Goal: Check status: Check status

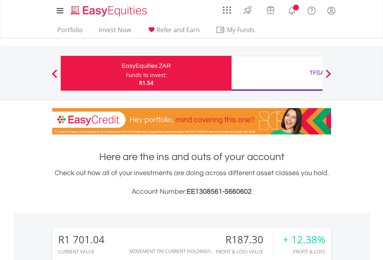
scroll to position [74, 122]
click at [126, 73] on div "Funds to invest:" at bounding box center [146, 75] width 41 height 8
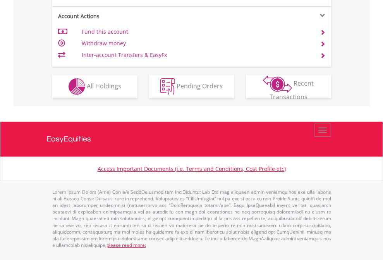
scroll to position [725, 0]
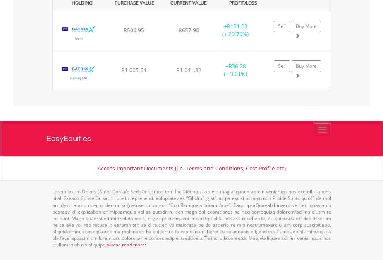
scroll to position [74, 122]
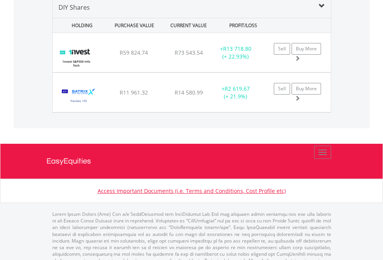
scroll to position [749, 0]
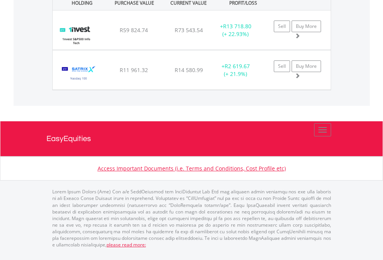
scroll to position [56, 0]
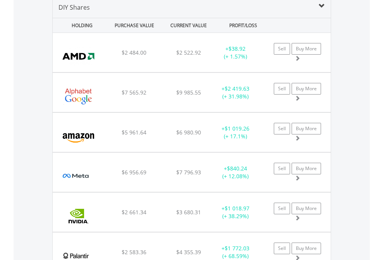
scroll to position [749, 0]
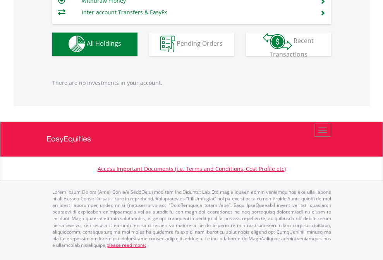
scroll to position [768, 0]
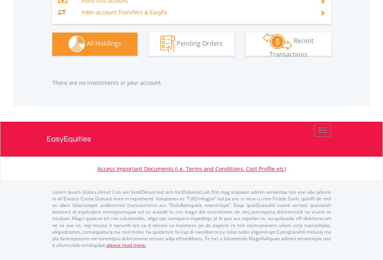
scroll to position [768, 0]
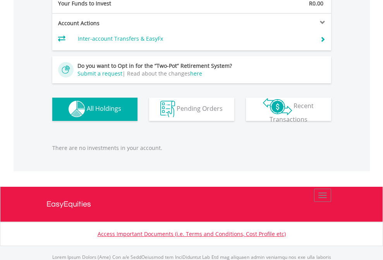
scroll to position [768, 0]
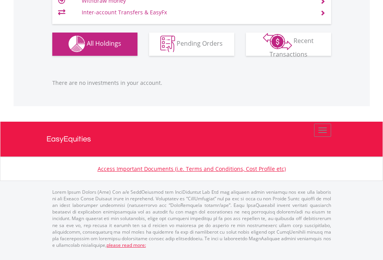
scroll to position [74, 122]
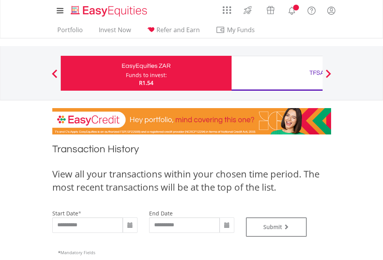
type input "**********"
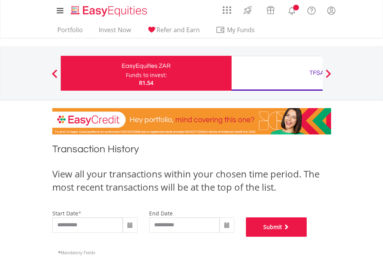
click at [307, 237] on button "Submit" at bounding box center [276, 226] width 61 height 19
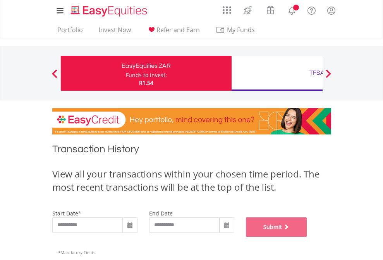
scroll to position [314, 0]
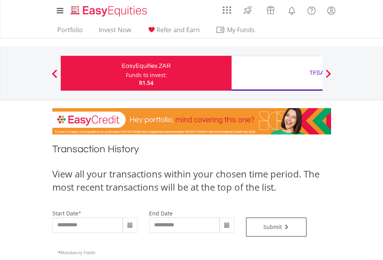
click at [277, 73] on div "TFSA" at bounding box center [317, 72] width 162 height 11
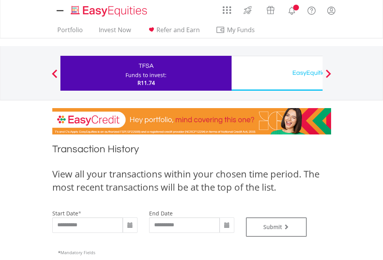
type input "**********"
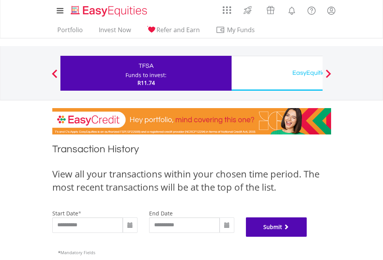
click at [307, 237] on button "Submit" at bounding box center [276, 226] width 61 height 19
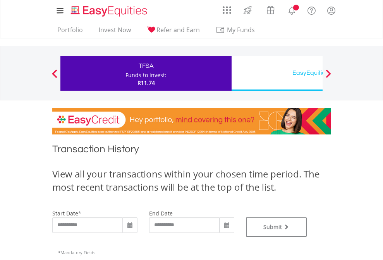
click at [277, 73] on div "EasyEquities USD" at bounding box center [317, 72] width 162 height 11
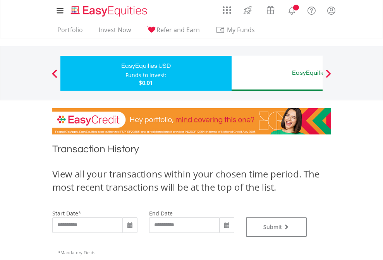
type input "**********"
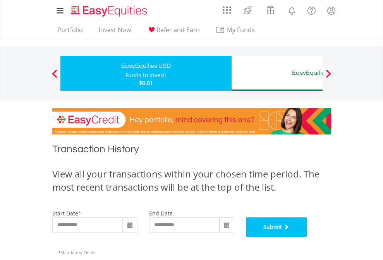
click at [307, 237] on button "Submit" at bounding box center [276, 226] width 61 height 19
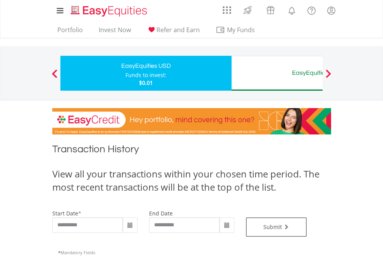
click at [277, 73] on div "EasyEquities AUD" at bounding box center [317, 72] width 162 height 11
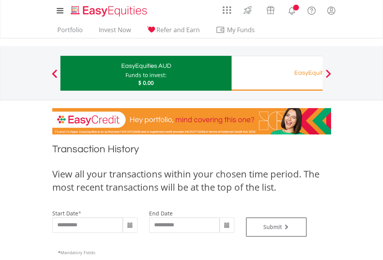
type input "**********"
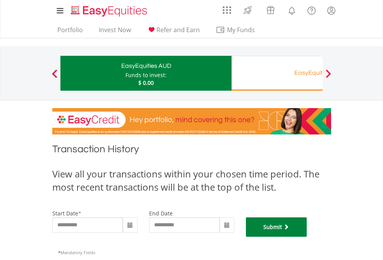
click at [307, 237] on button "Submit" at bounding box center [276, 226] width 61 height 19
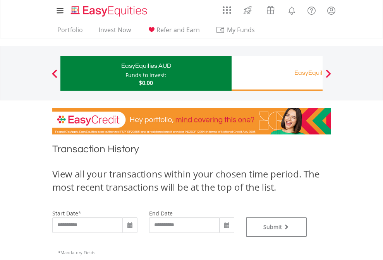
click at [277, 73] on div "EasyEquities RA" at bounding box center [317, 72] width 162 height 11
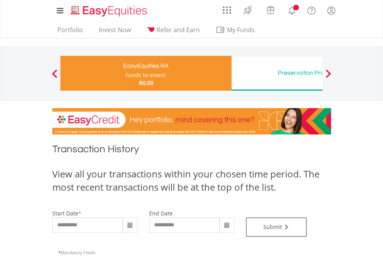
type input "**********"
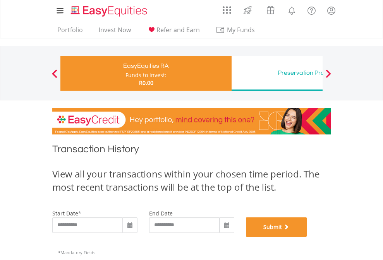
click at [307, 237] on button "Submit" at bounding box center [276, 226] width 61 height 19
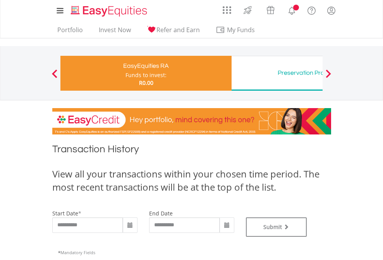
click at [277, 73] on div "Preservation Provident Fund" at bounding box center [317, 72] width 162 height 11
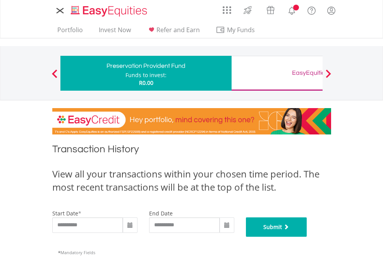
click at [307, 237] on button "Submit" at bounding box center [276, 226] width 61 height 19
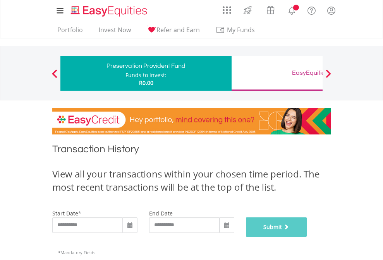
scroll to position [314, 0]
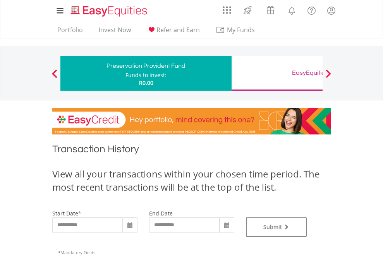
click at [277, 73] on div "EasyEquities GBP" at bounding box center [317, 72] width 162 height 11
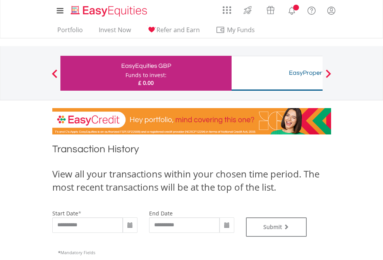
type input "**********"
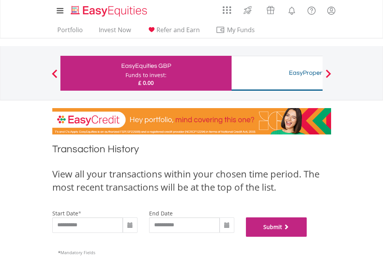
click at [307, 237] on button "Submit" at bounding box center [276, 226] width 61 height 19
